Goal: Communication & Community: Answer question/provide support

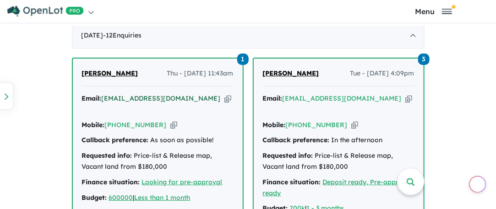
scroll to position [595, 0]
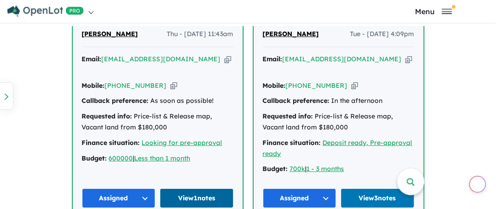
click at [190, 189] on link "View 1 notes" at bounding box center [197, 199] width 74 height 20
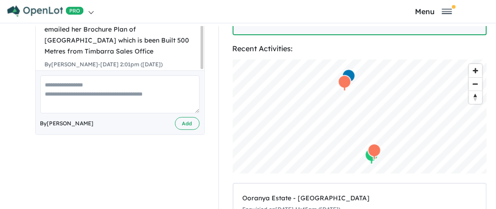
scroll to position [321, 0]
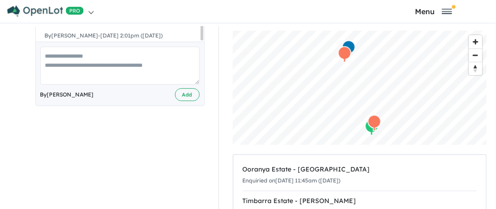
click at [63, 49] on textarea at bounding box center [119, 66] width 159 height 38
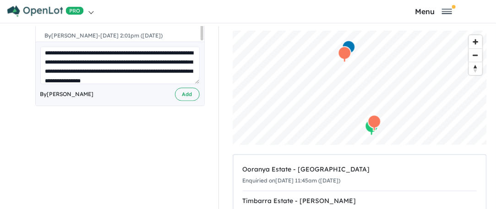
scroll to position [13, 0]
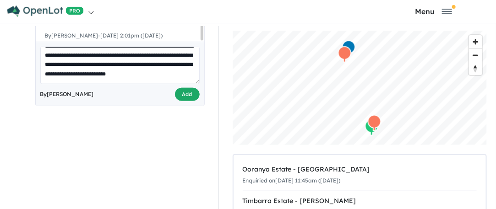
type textarea "**********"
click at [193, 88] on button "Add" at bounding box center [187, 94] width 25 height 13
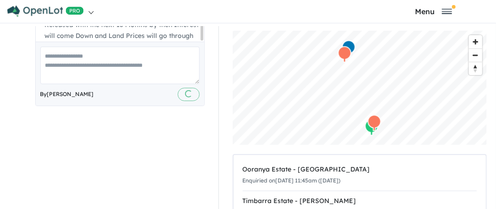
scroll to position [380, 0]
